Goal: Go to known website: Go to known website

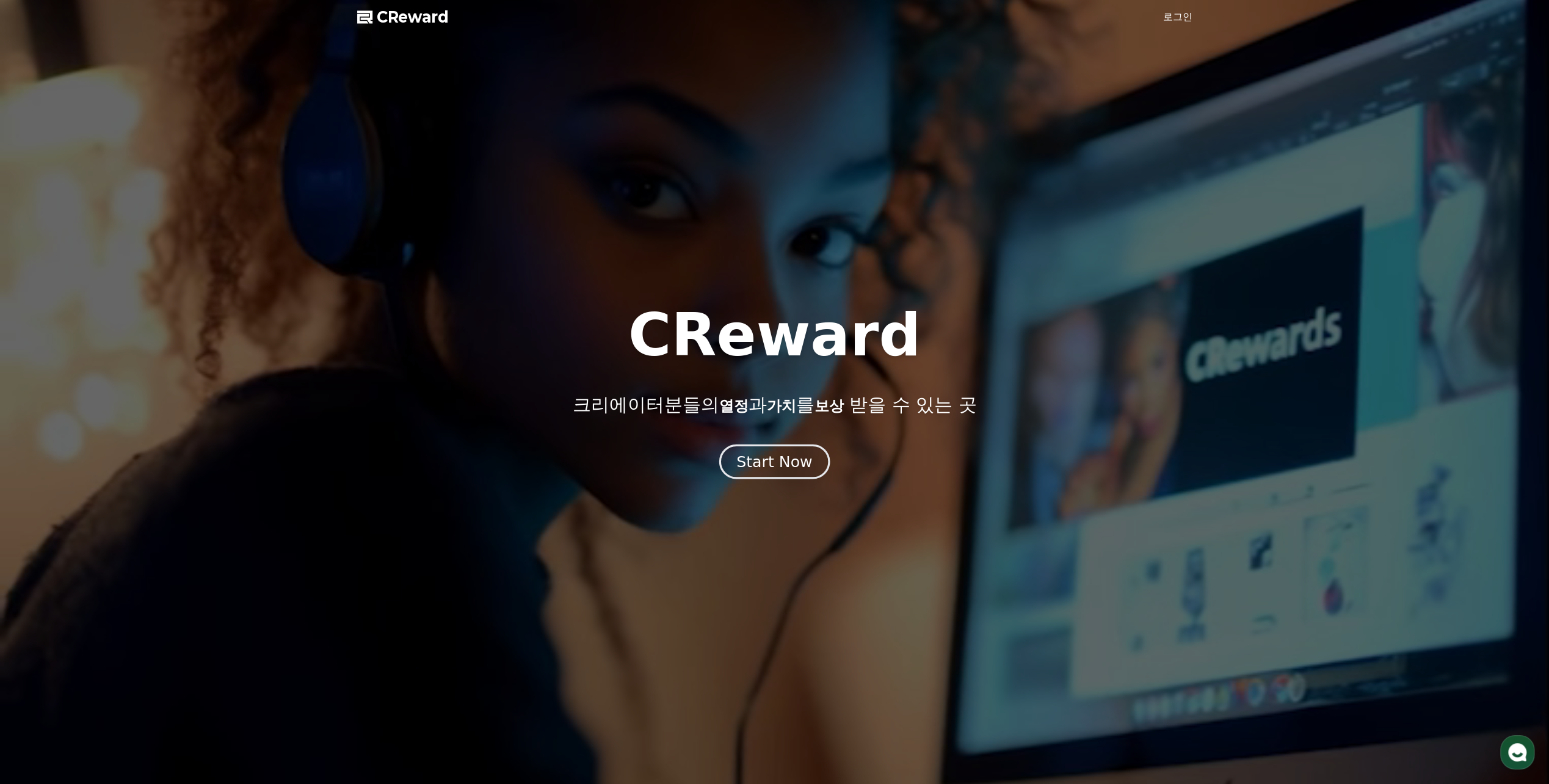
click at [801, 462] on div "Start Now" at bounding box center [774, 461] width 76 height 21
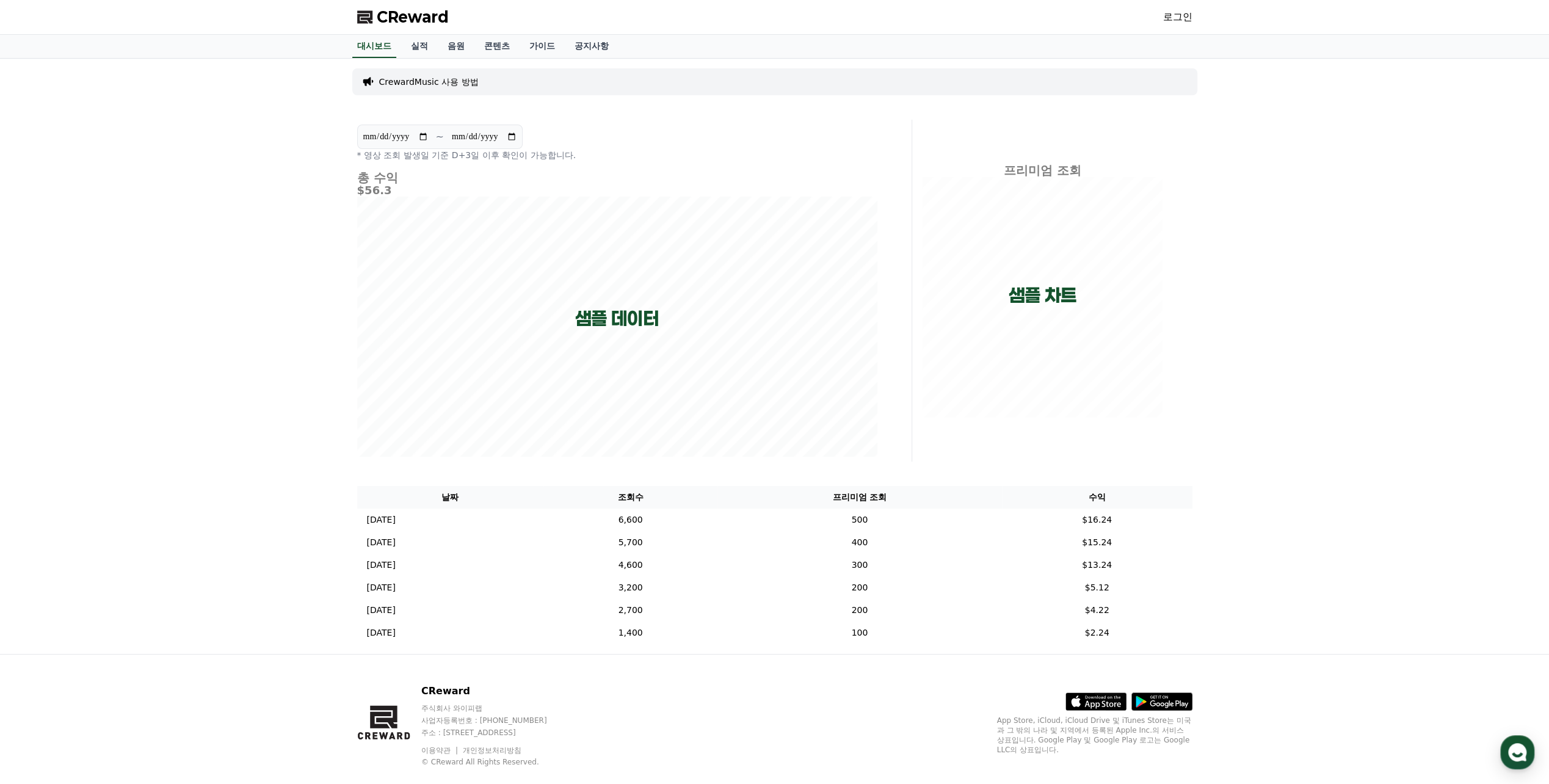
click at [1169, 18] on link "로그인" at bounding box center [1177, 16] width 29 height 14
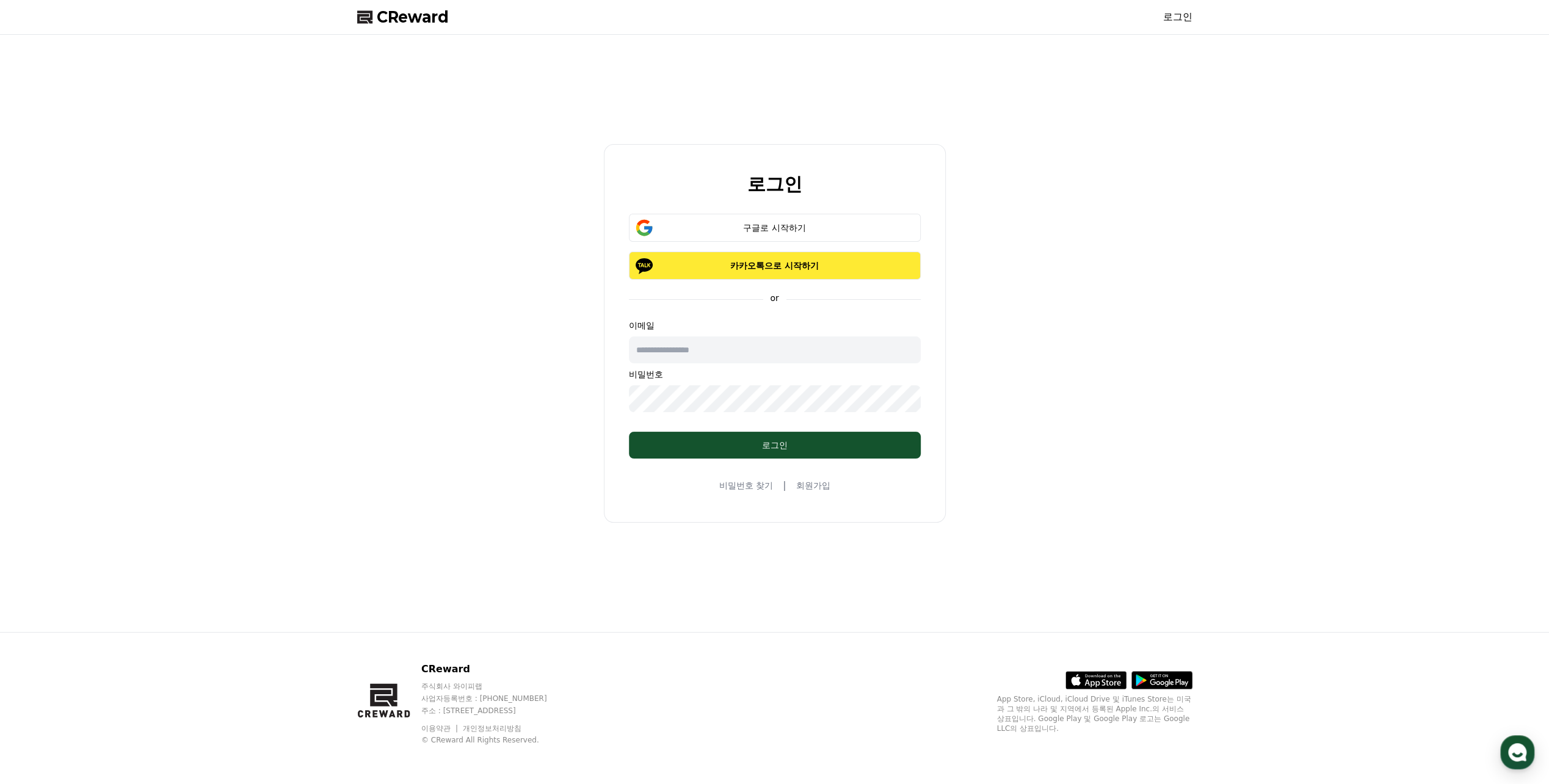
click at [783, 265] on p "카카오톡으로 시작하기" at bounding box center [774, 265] width 257 height 12
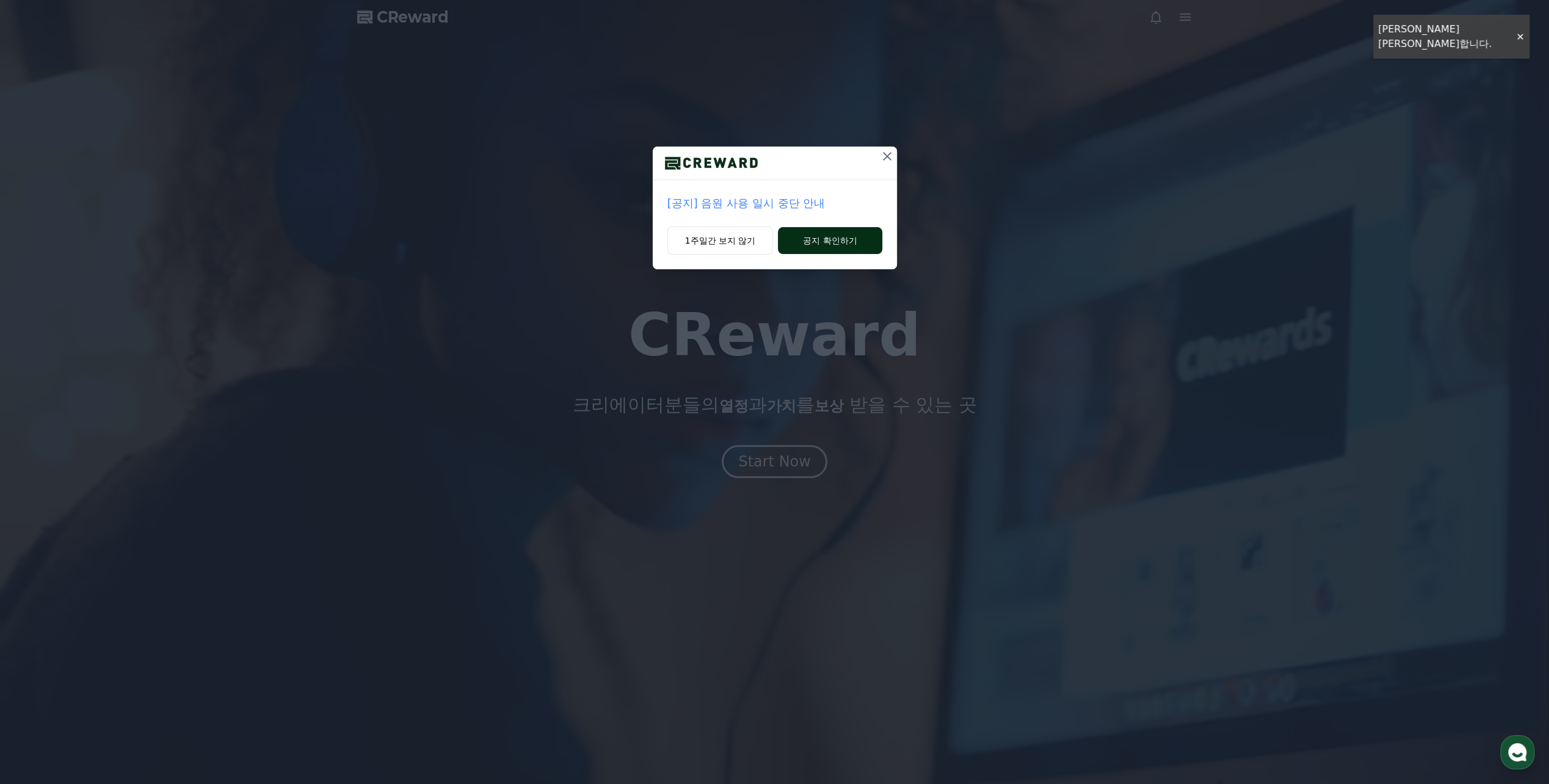
click at [828, 241] on button "공지 확인하기" at bounding box center [830, 240] width 104 height 27
